Goal: Check status: Check status

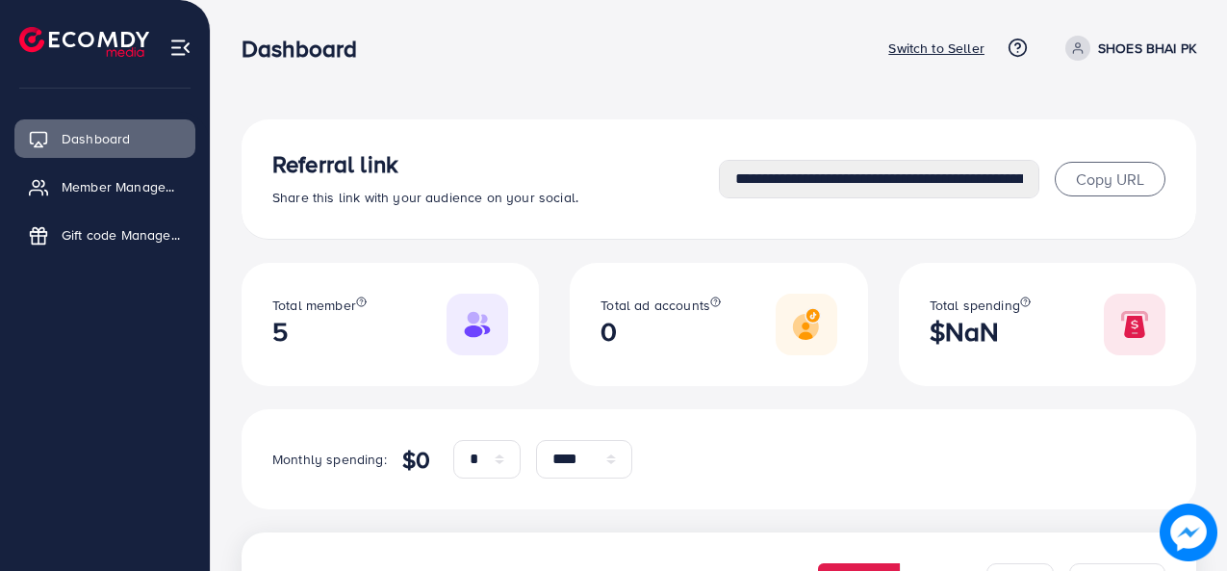
select select "*"
select select "****"
select select "*"
select select "****"
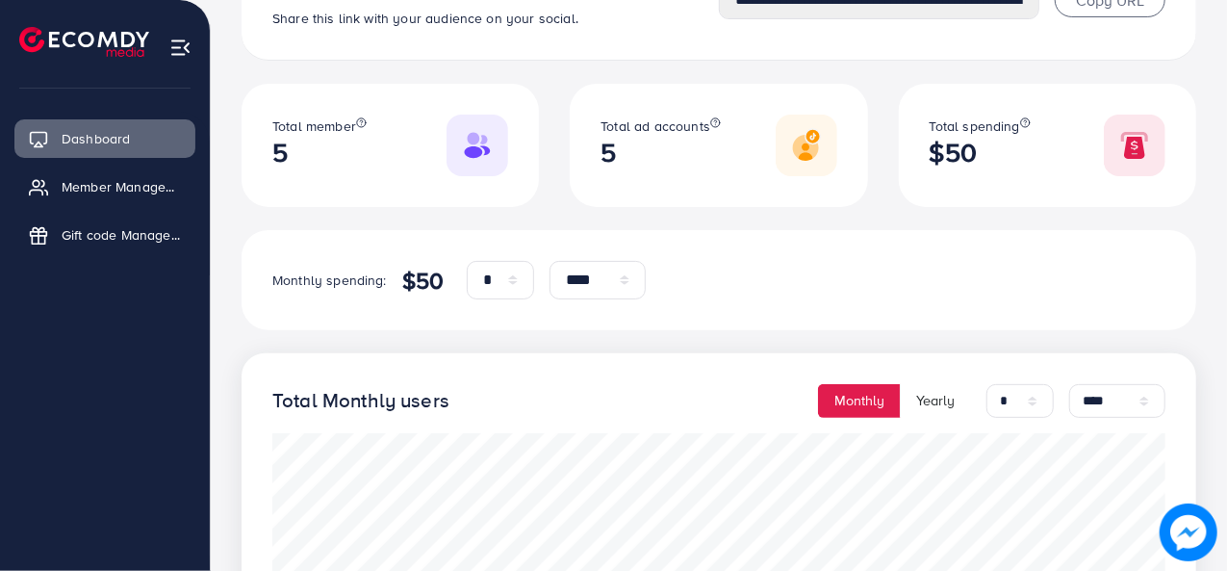
scroll to position [177, 0]
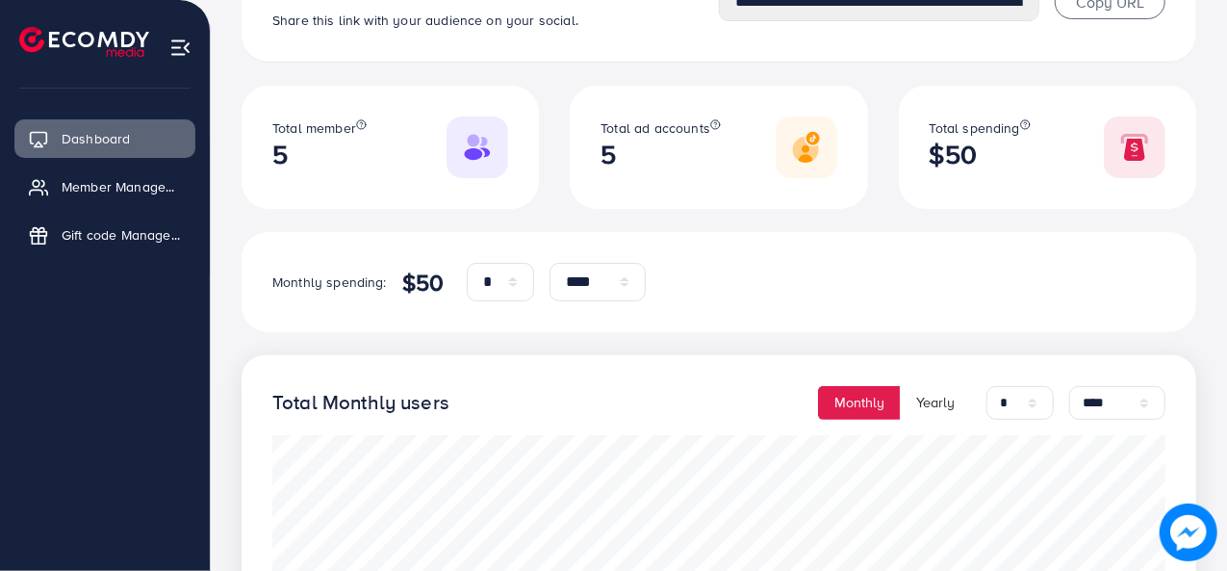
drag, startPoint x: 441, startPoint y: 291, endPoint x: 400, endPoint y: 292, distance: 40.4
click at [402, 292] on h4 "$50" at bounding box center [422, 282] width 41 height 28
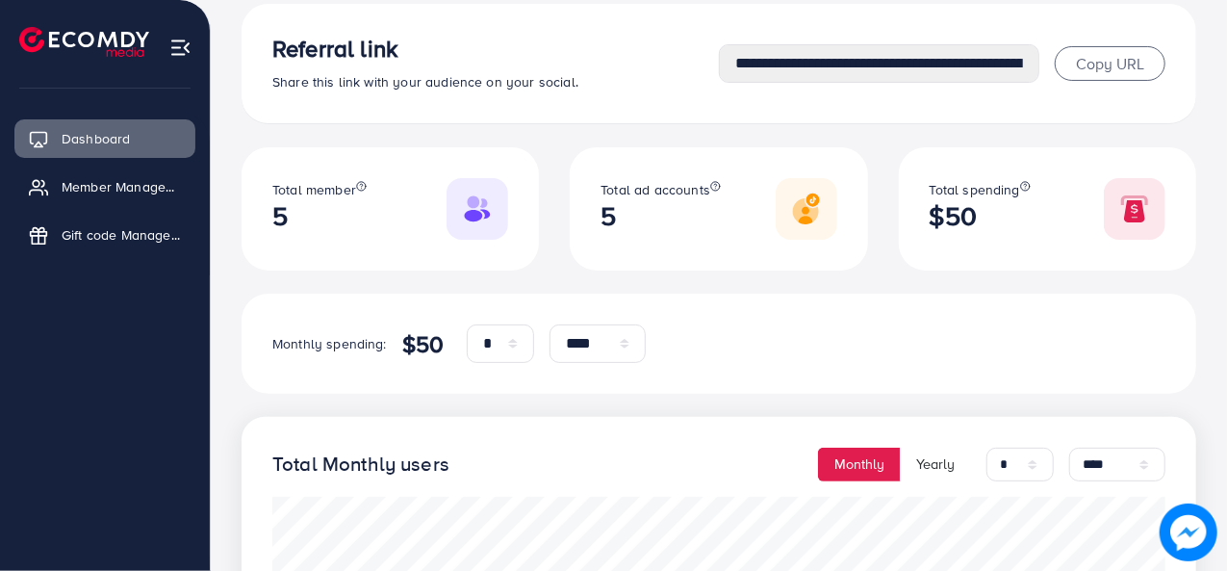
scroll to position [0, 0]
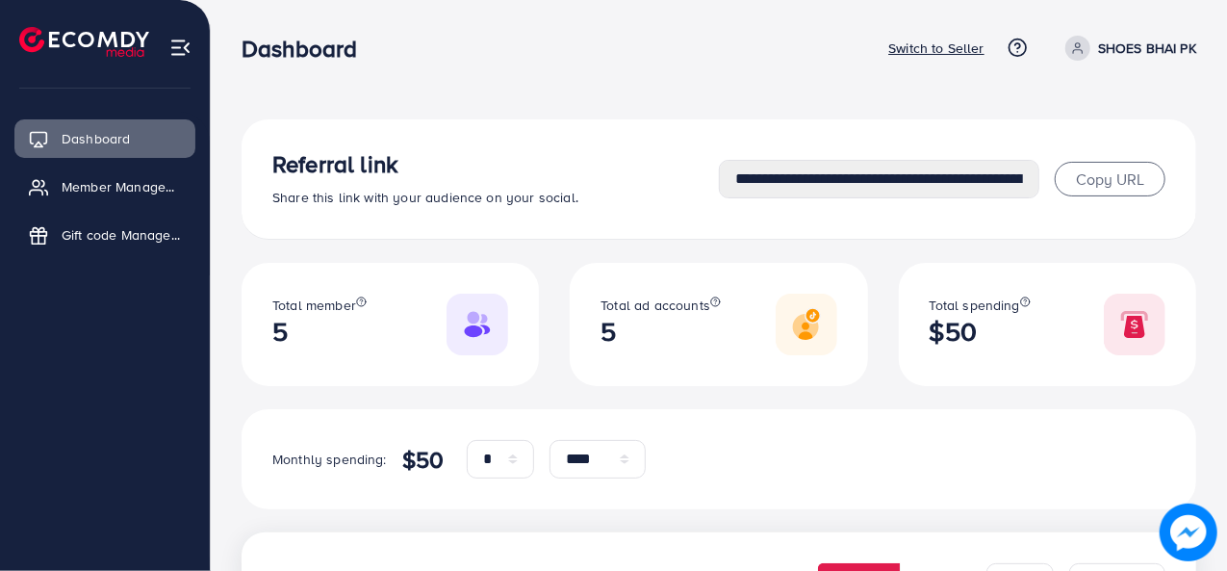
drag, startPoint x: 979, startPoint y: 336, endPoint x: 906, endPoint y: 336, distance: 72.2
click at [906, 336] on div "Total spending $50" at bounding box center [1047, 324] width 297 height 123
drag, startPoint x: 977, startPoint y: 334, endPoint x: 915, endPoint y: 329, distance: 61.8
click at [915, 329] on div "Total spending $50" at bounding box center [1047, 324] width 297 height 123
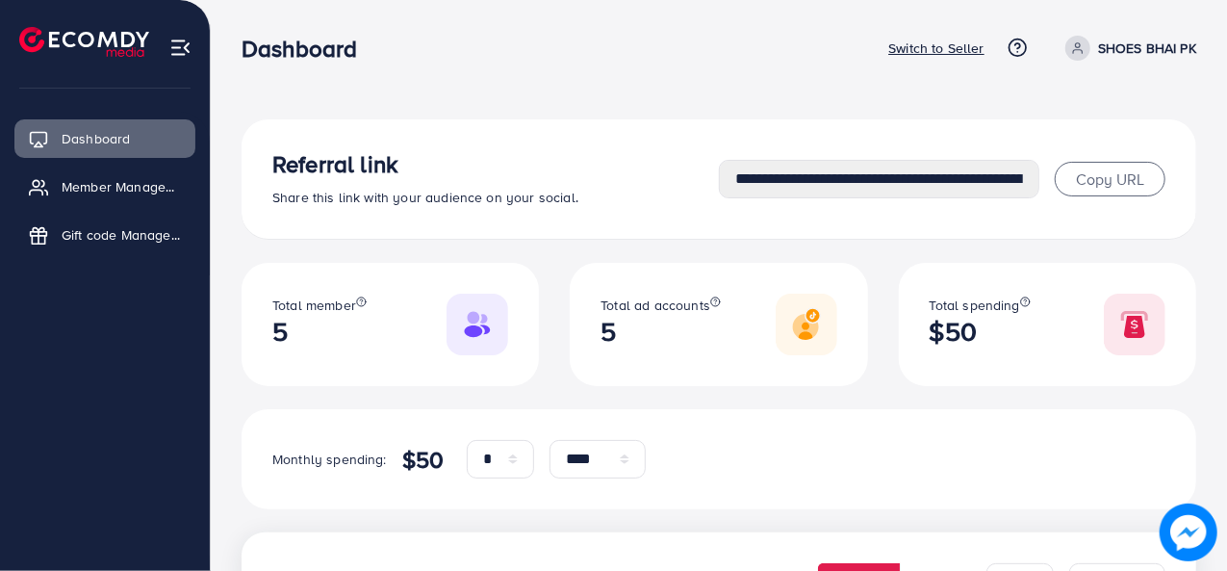
click at [915, 329] on div "Total spending $50" at bounding box center [1047, 324] width 297 height 123
click at [1090, 174] on span "Copy URL" at bounding box center [1110, 178] width 68 height 21
